Goal: Information Seeking & Learning: Check status

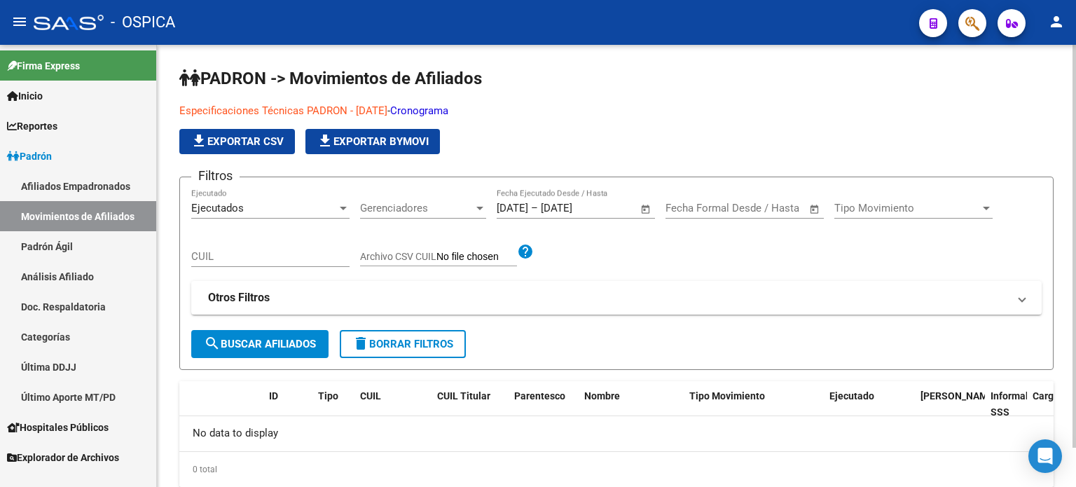
click at [182, 370] on div "PADRON -> Movimientos de Afiliados Especificaciones Técnicas PADRON - [DATE] - …" at bounding box center [616, 276] width 874 height 419
click at [239, 253] on input "CUIL" at bounding box center [270, 256] width 158 height 13
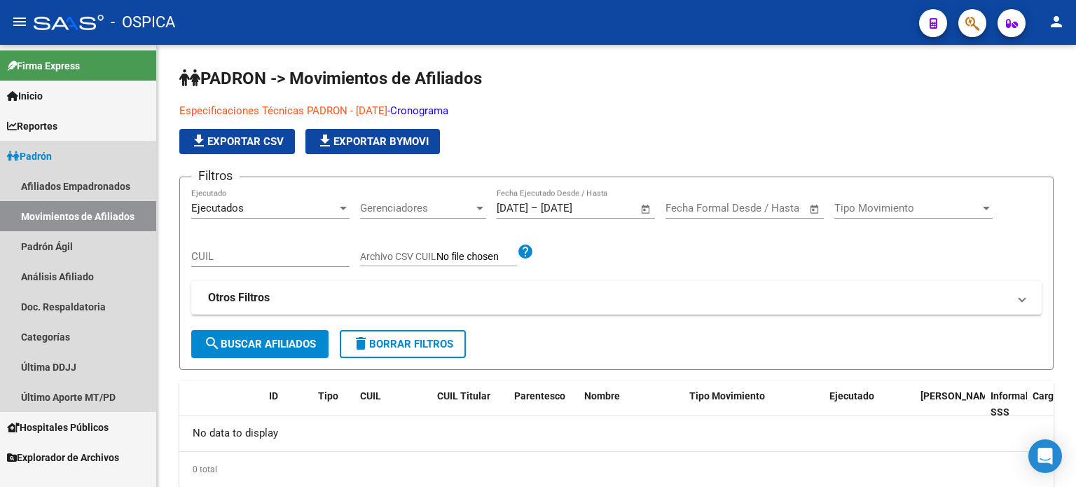
click at [41, 151] on span "Padrón" at bounding box center [29, 155] width 45 height 15
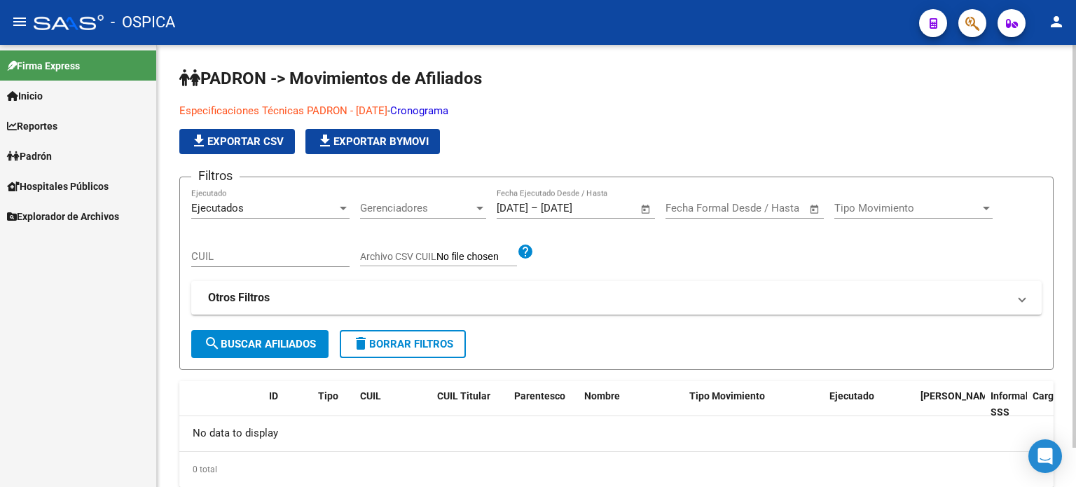
click at [224, 260] on input "CUIL" at bounding box center [270, 256] width 158 height 13
paste input "26603475"
click at [249, 345] on span "search Buscar Afiliados" at bounding box center [260, 344] width 112 height 13
drag, startPoint x: 252, startPoint y: 256, endPoint x: 89, endPoint y: 276, distance: 164.3
click at [80, 276] on mat-sidenav-container "Firma Express Inicio Instructivos Contacto OS Reportes Padrón Traspasos x O.S. …" at bounding box center [538, 266] width 1076 height 442
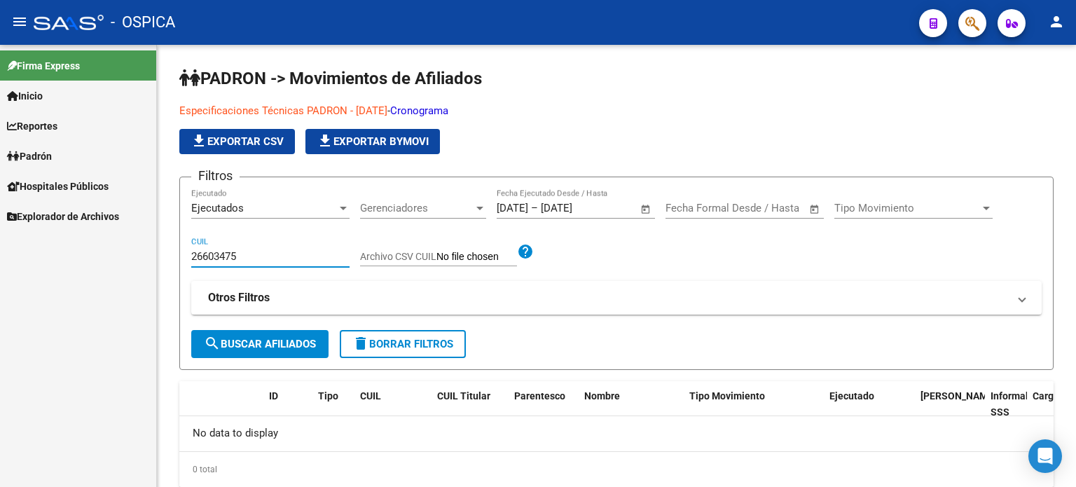
paste input "7-26603475-"
click at [269, 338] on span "search Buscar Afiliados" at bounding box center [260, 344] width 112 height 13
click at [258, 251] on input "27-26603475-5" at bounding box center [270, 256] width 158 height 13
click at [204, 251] on input "27-266034755" at bounding box center [270, 256] width 158 height 13
type input "27266034755"
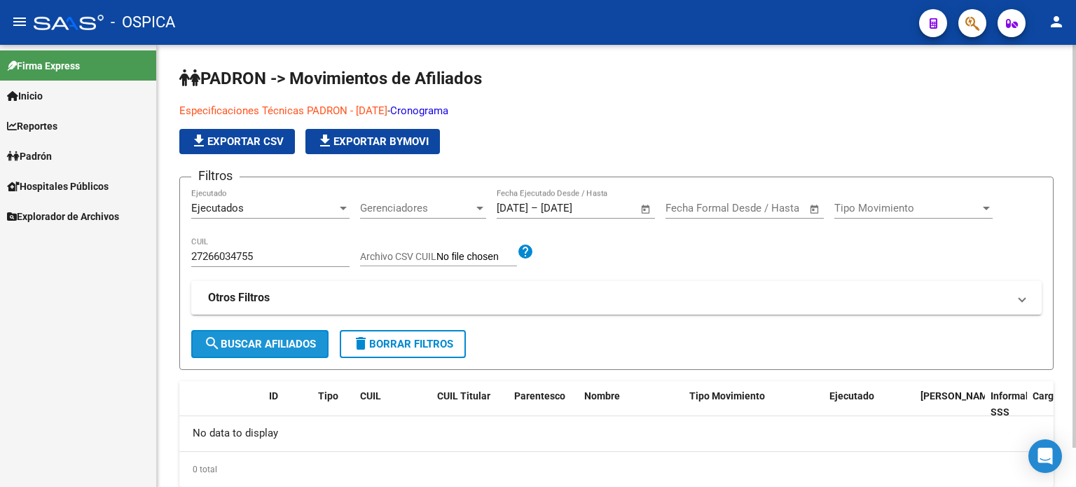
click at [244, 338] on span "search Buscar Afiliados" at bounding box center [260, 344] width 112 height 13
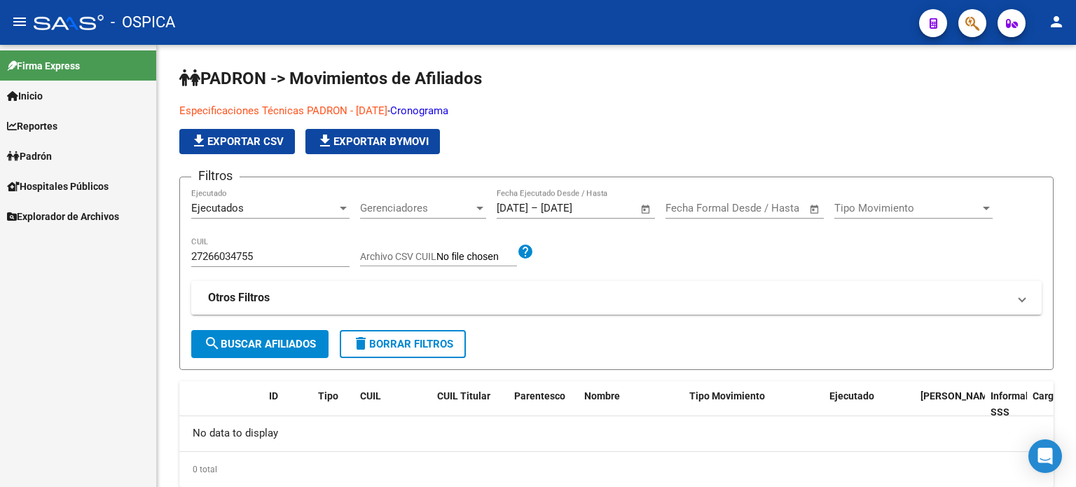
click at [48, 81] on mat-nav-list "Firma Express Inicio Instructivos Contacto OS Reportes Padrón Traspasos x O.S. …" at bounding box center [78, 138] width 156 height 186
click at [52, 97] on link "Inicio" at bounding box center [78, 96] width 156 height 30
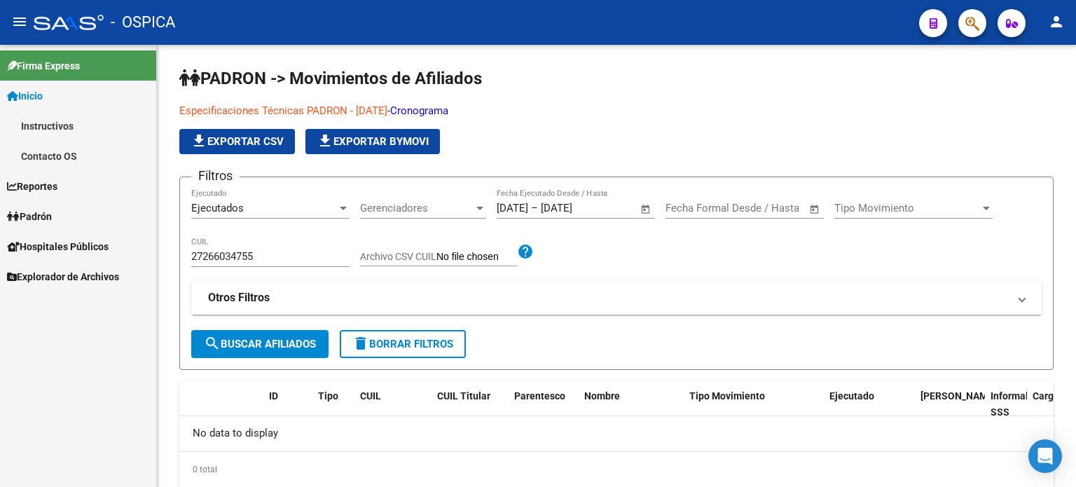
click at [52, 220] on span "Padrón" at bounding box center [29, 216] width 45 height 15
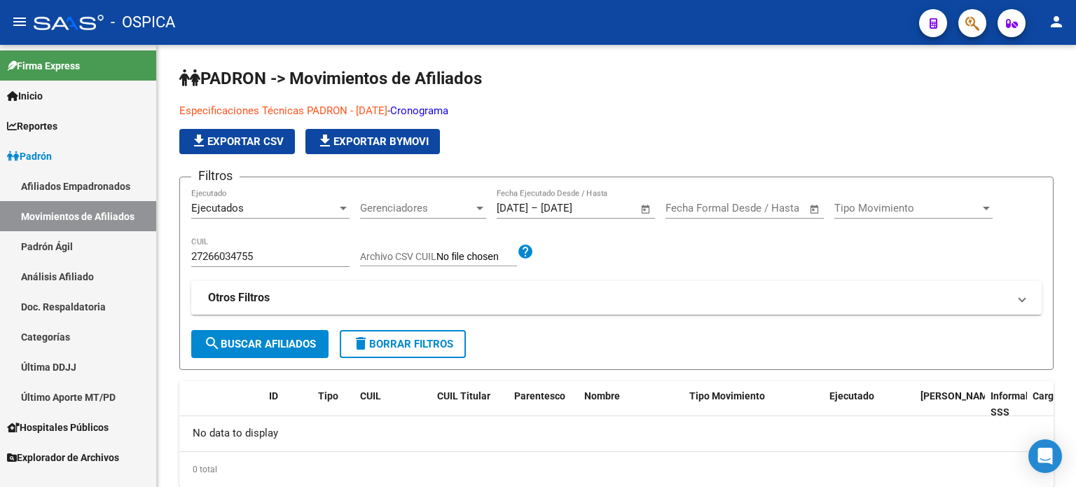
click at [57, 243] on link "Padrón Ágil" at bounding box center [78, 246] width 156 height 30
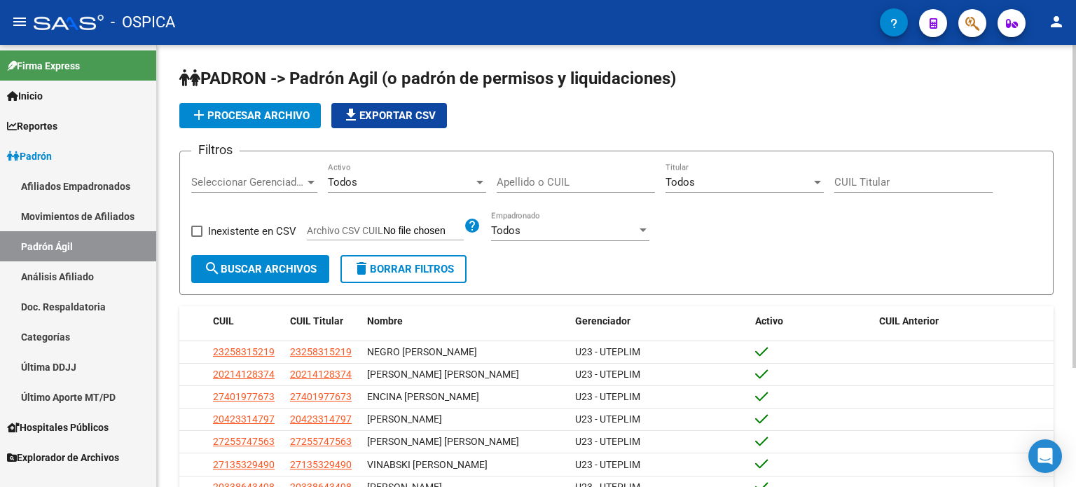
click at [882, 183] on input "CUIL Titular" at bounding box center [913, 182] width 158 height 13
paste input "27-26603475-5"
type input "27-26603475-5"
click at [247, 270] on span "search Buscar Archivos" at bounding box center [260, 269] width 113 height 13
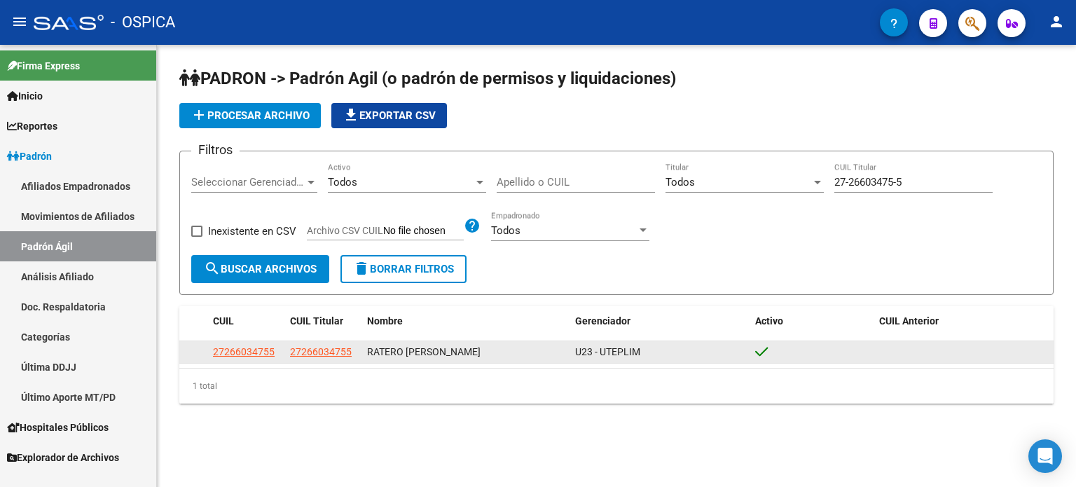
click at [958, 349] on datatable-body-cell at bounding box center [963, 352] width 180 height 22
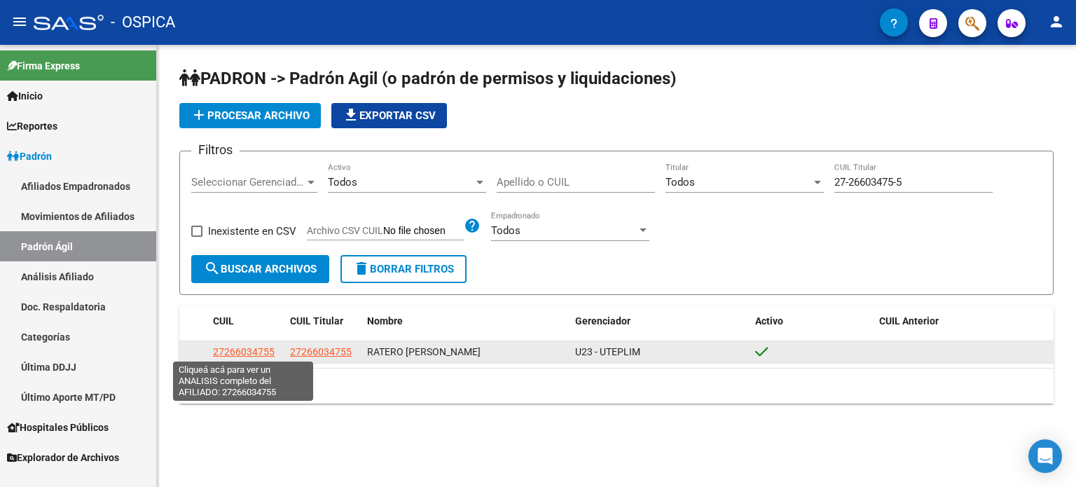
click at [252, 349] on span "27266034755" at bounding box center [244, 351] width 62 height 11
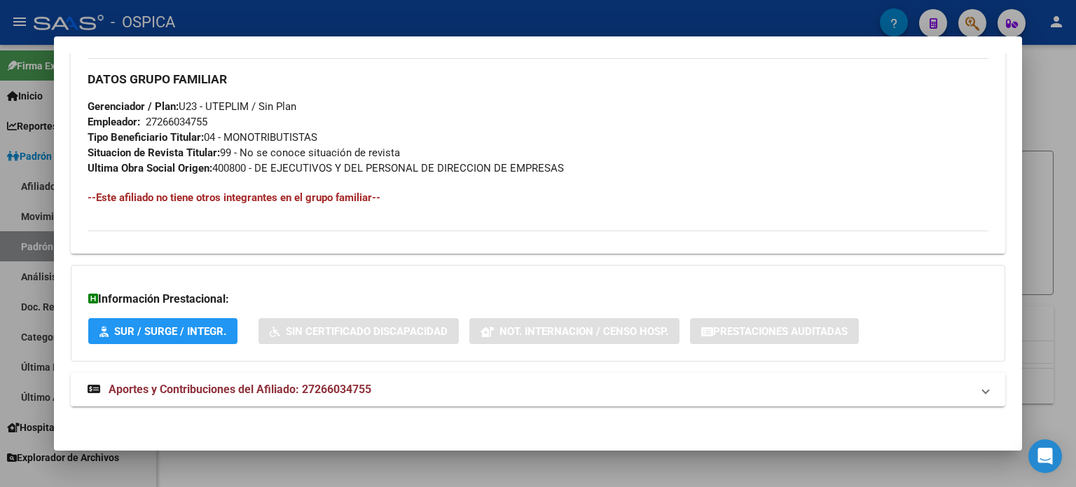
scroll to position [669, 0]
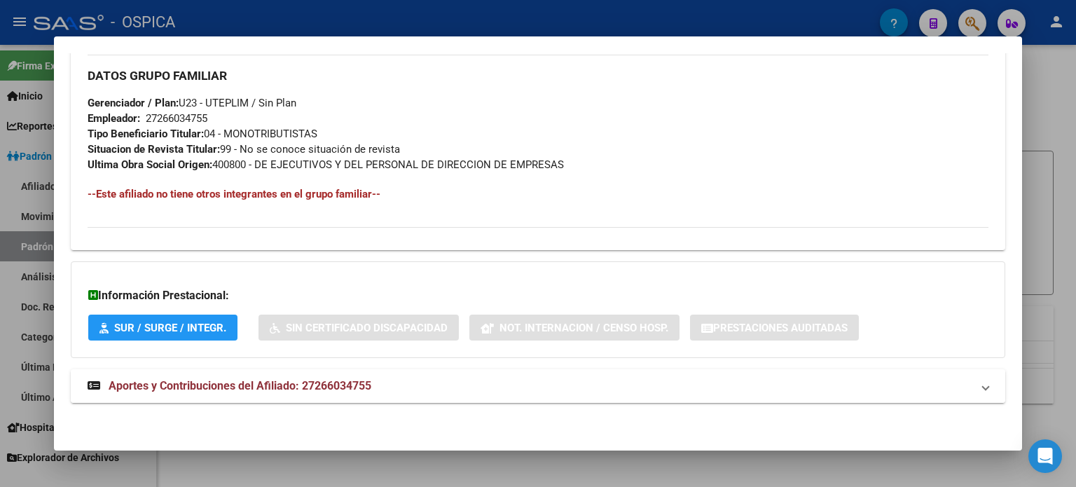
click at [232, 385] on span "Aportes y Contribuciones del Afiliado: 27266034755" at bounding box center [240, 385] width 263 height 13
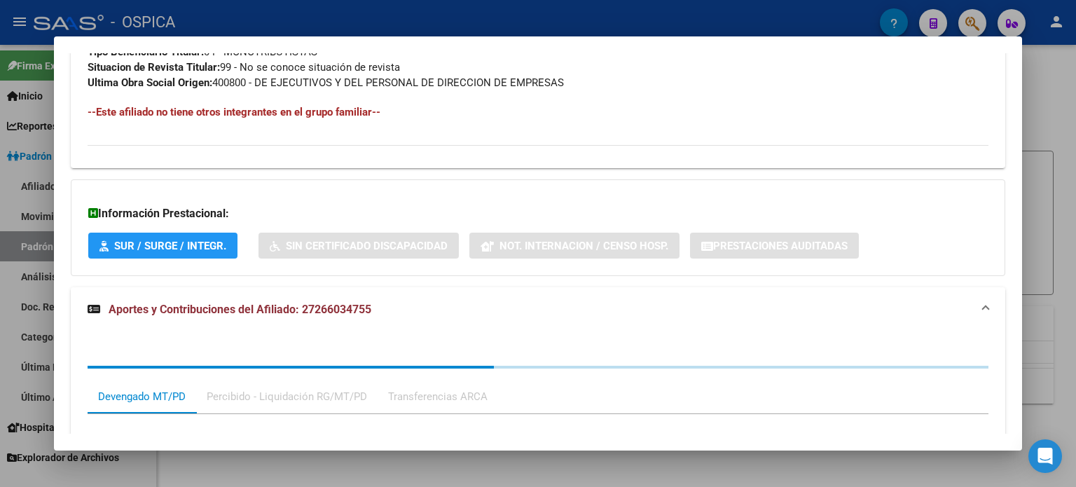
scroll to position [961, 0]
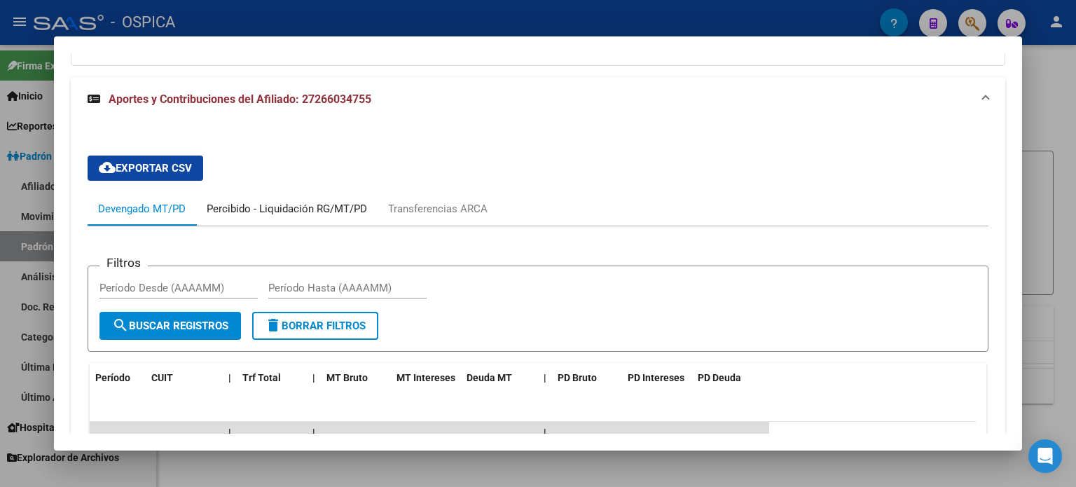
click at [268, 212] on div "Percibido - Liquidación RG/MT/PD" at bounding box center [287, 208] width 160 height 15
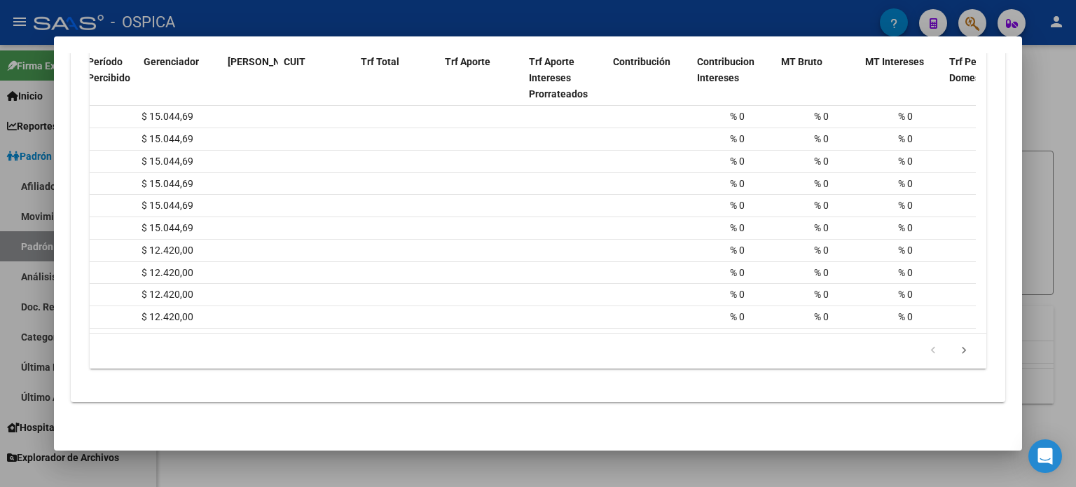
scroll to position [0, 0]
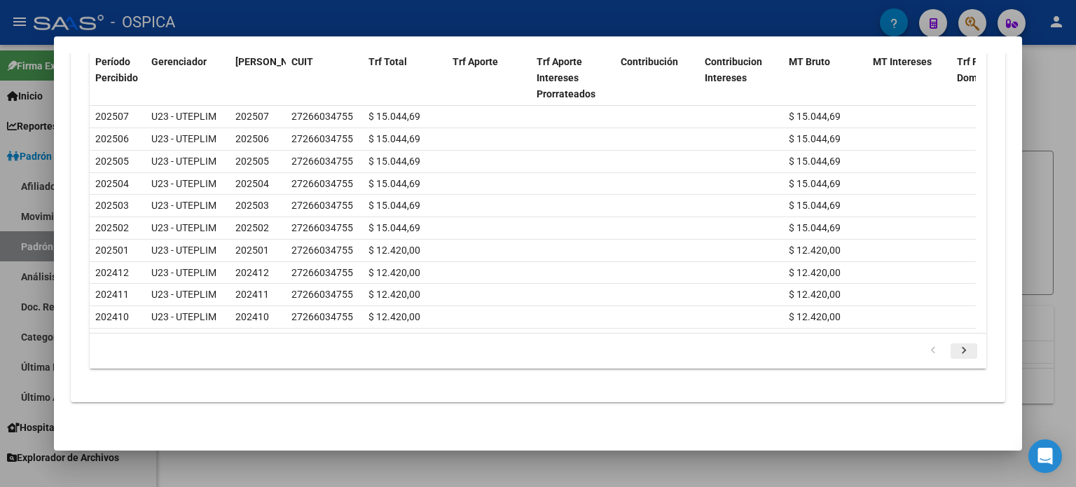
click at [954, 352] on icon "go to next page" at bounding box center [963, 352] width 18 height 17
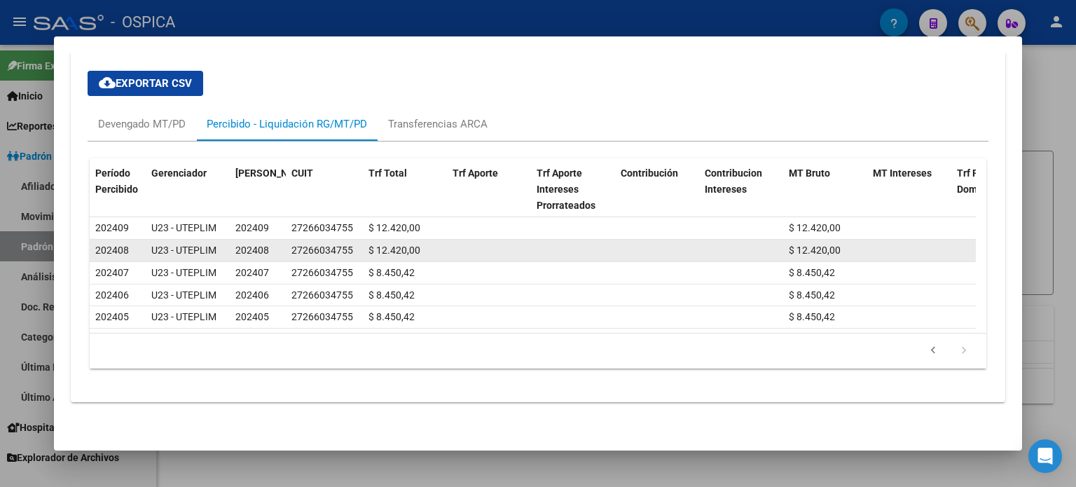
scroll to position [1054, 0]
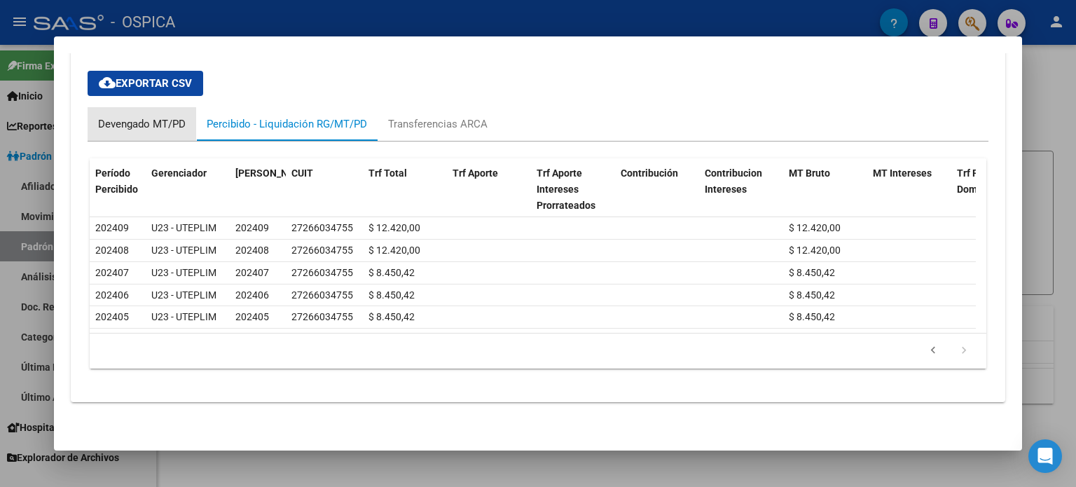
click at [148, 116] on div "Devengado MT/PD" at bounding box center [142, 123] width 88 height 15
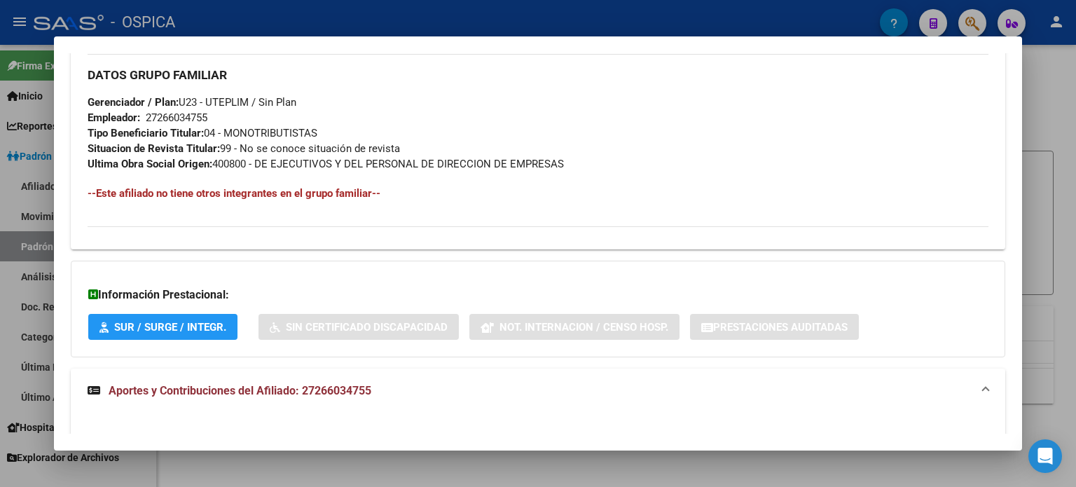
scroll to position [665, 0]
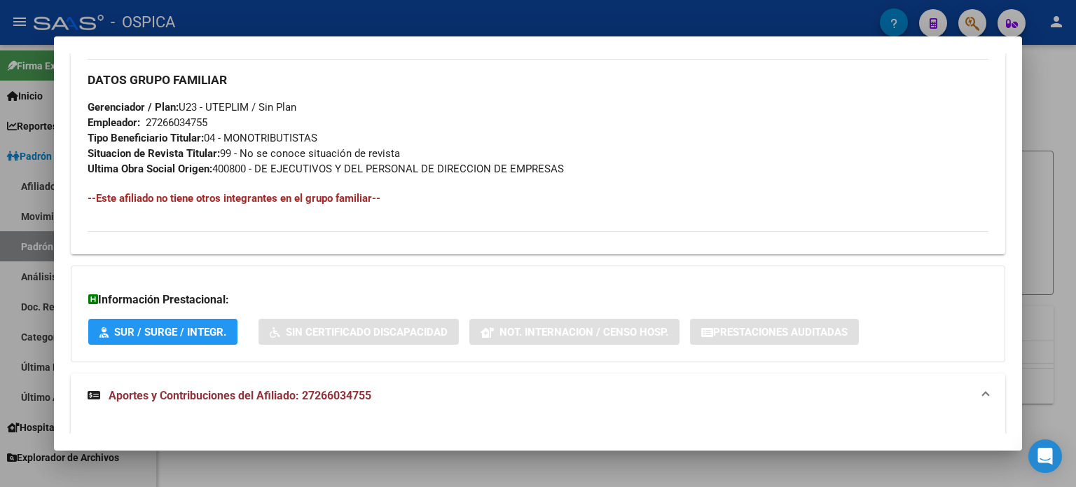
drag, startPoint x: 92, startPoint y: 165, endPoint x: 625, endPoint y: 175, distance: 532.3
click at [625, 175] on div "DATOS GRUPO FAMILIAR Gerenciador / Plan: U23 - UTEPLIM / Sin Plan Empleador: 27…" at bounding box center [538, 118] width 901 height 118
click at [629, 202] on h4 "--Este afiliado no tiene otros integrantes en el grupo familiar--" at bounding box center [538, 197] width 901 height 15
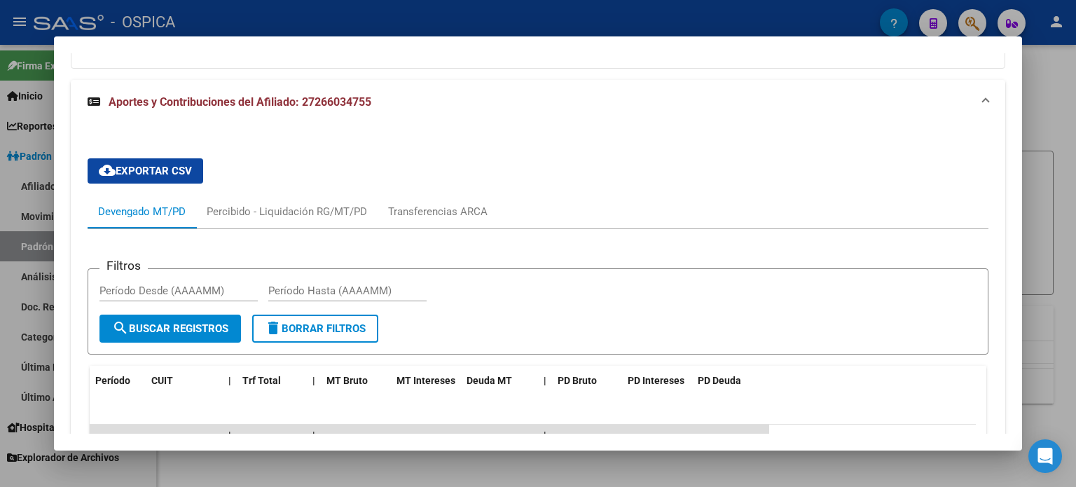
scroll to position [1015, 0]
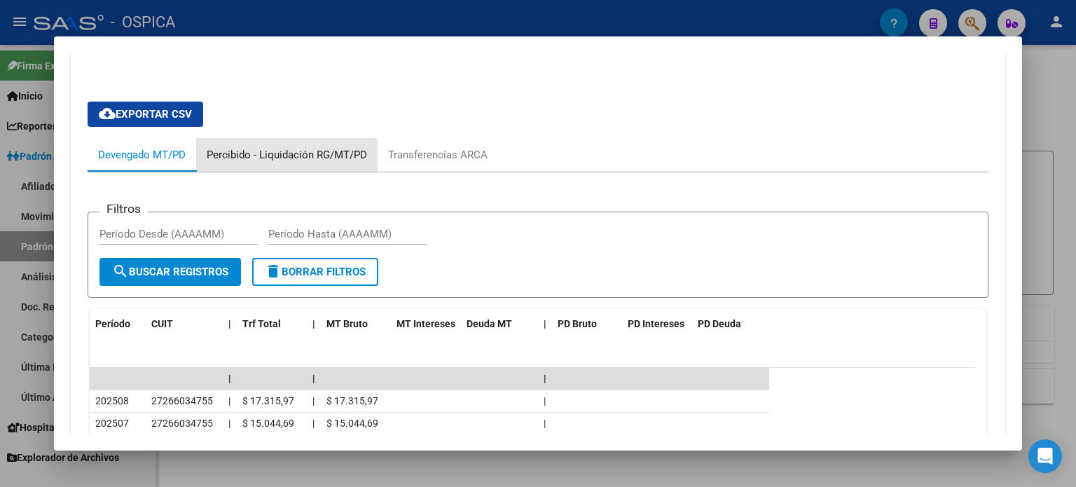
drag, startPoint x: 247, startPoint y: 168, endPoint x: 263, endPoint y: 156, distance: 20.6
click at [247, 167] on div "Percibido - Liquidación RG/MT/PD" at bounding box center [286, 155] width 181 height 34
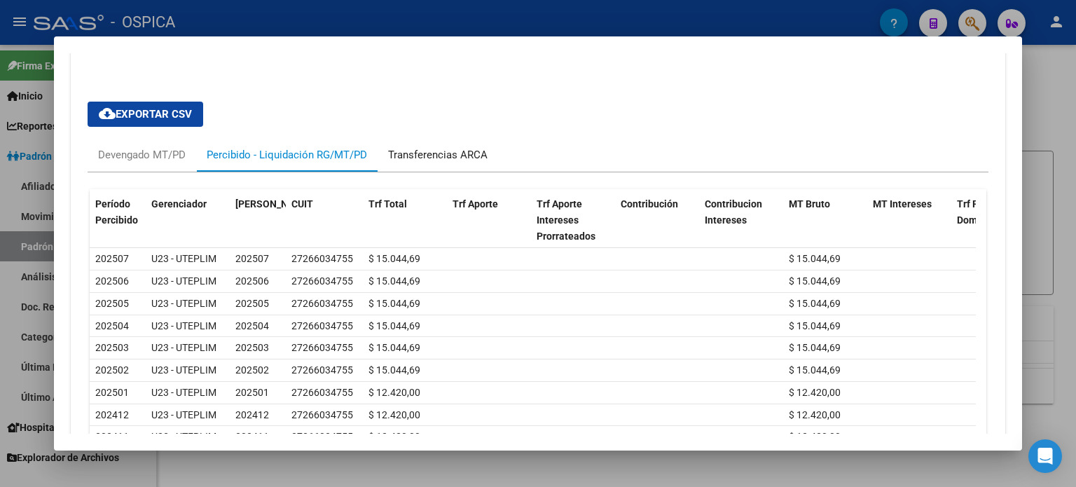
click at [440, 157] on div "Transferencias ARCA" at bounding box center [437, 154] width 99 height 15
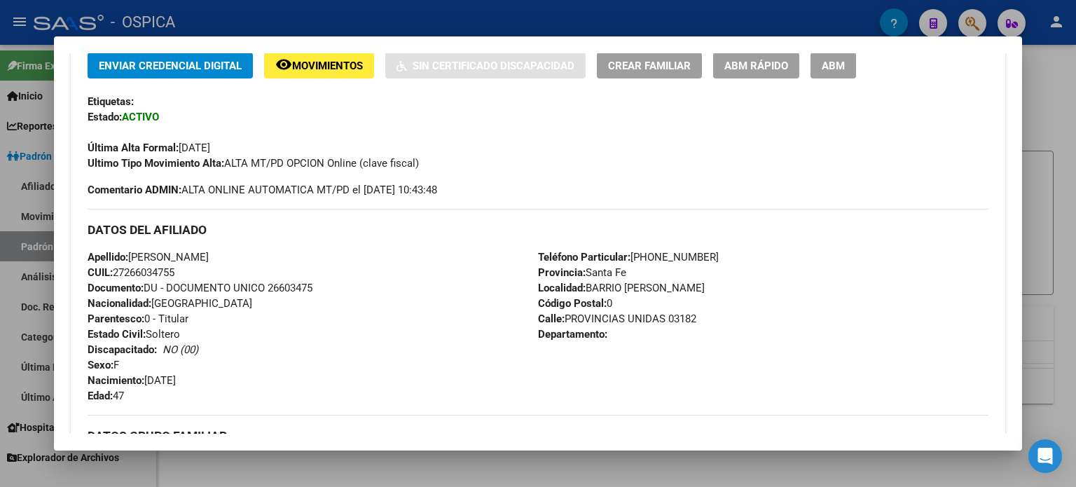
scroll to position [29, 0]
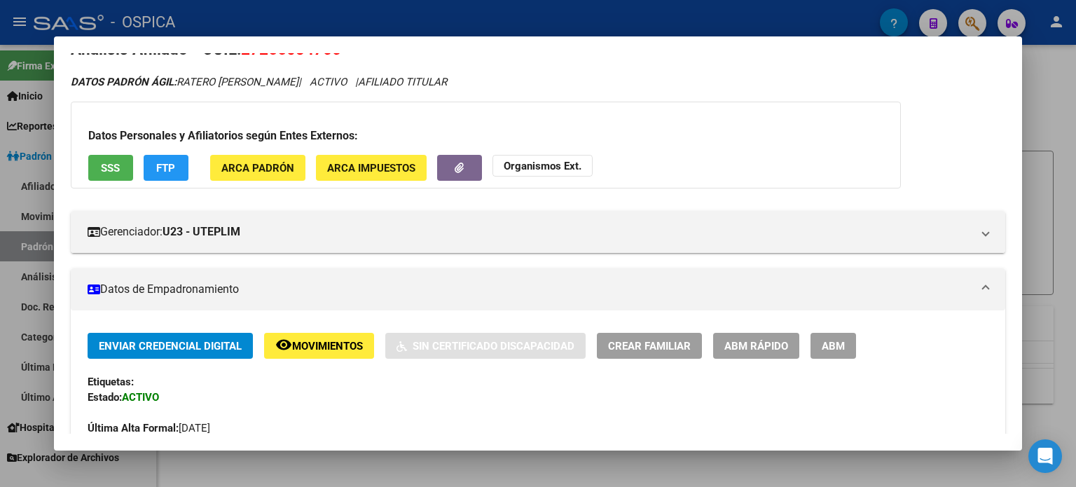
click at [1057, 83] on div at bounding box center [538, 243] width 1076 height 487
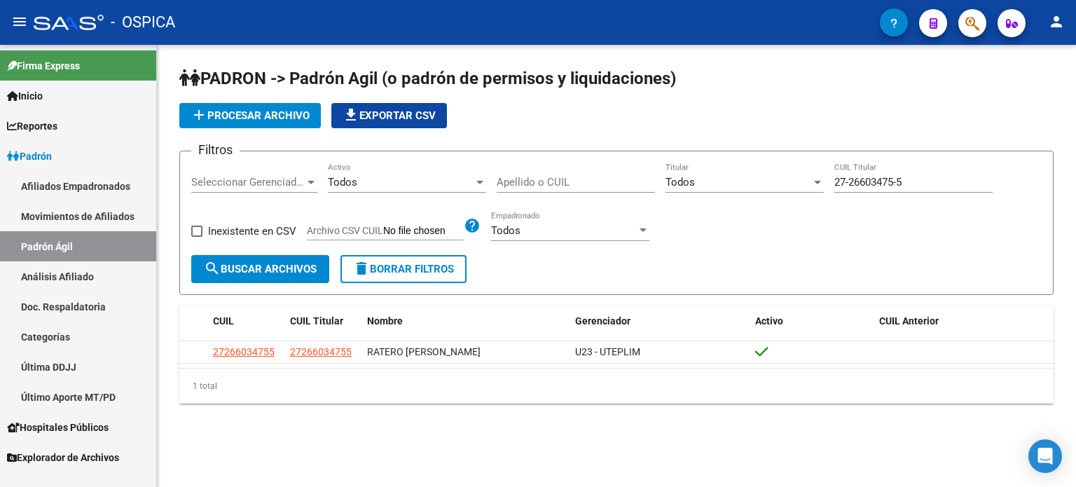
click at [1057, 83] on div "PADRON -> Padrón Agil ([PERSON_NAME] de permisos y liquidaciones) add Procesar …" at bounding box center [616, 246] width 919 height 403
click at [1059, 81] on div "PADRON -> Padrón Agil ([PERSON_NAME] de permisos y liquidaciones) add Procesar …" at bounding box center [616, 246] width 919 height 403
click at [39, 154] on span "Padrón" at bounding box center [29, 155] width 45 height 15
